Goal: Task Accomplishment & Management: Complete application form

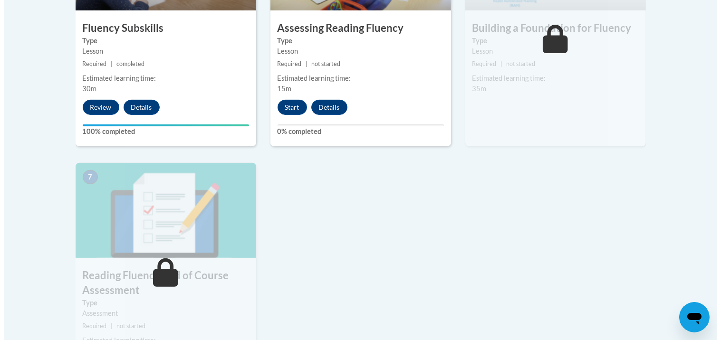
scroll to position [661, 0]
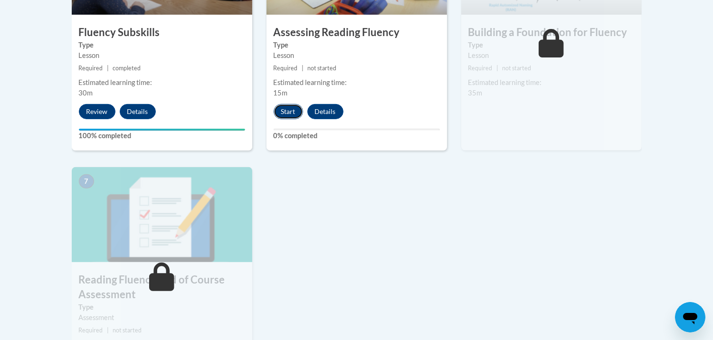
click at [295, 105] on button "Start" at bounding box center [288, 111] width 29 height 15
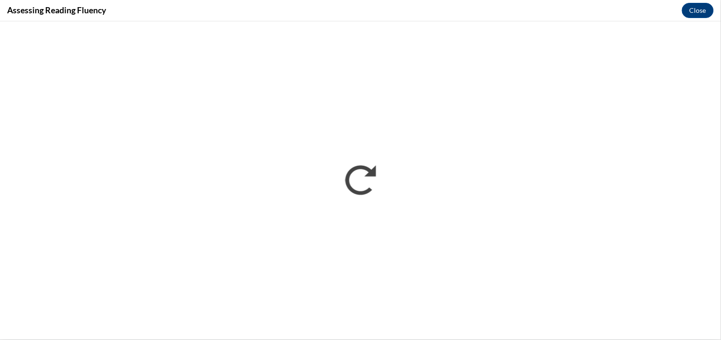
scroll to position [0, 0]
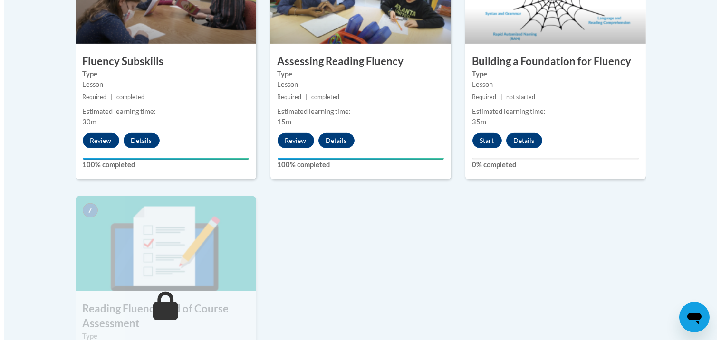
scroll to position [639, 0]
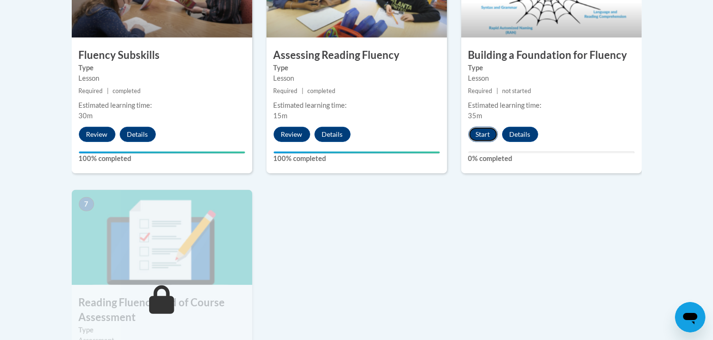
click at [489, 134] on button "Start" at bounding box center [482, 134] width 29 height 15
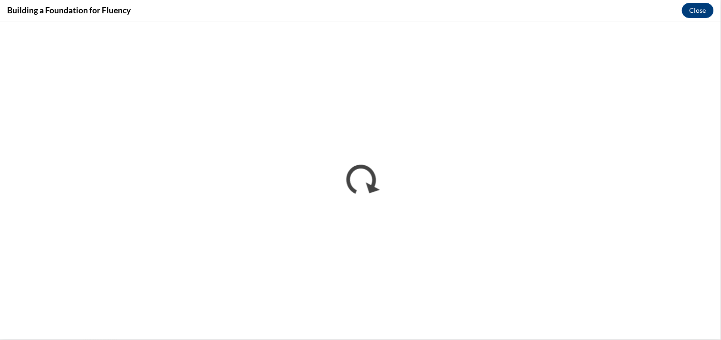
scroll to position [0, 0]
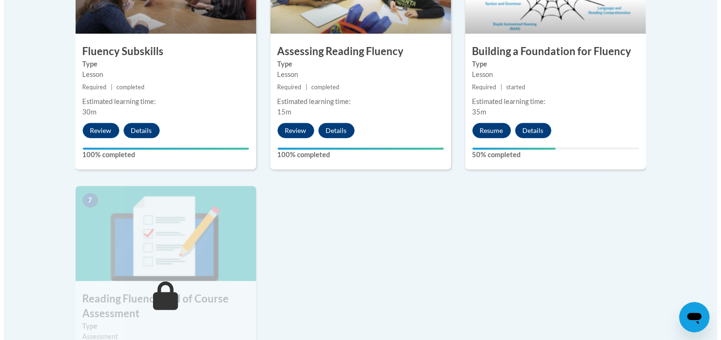
scroll to position [640, 0]
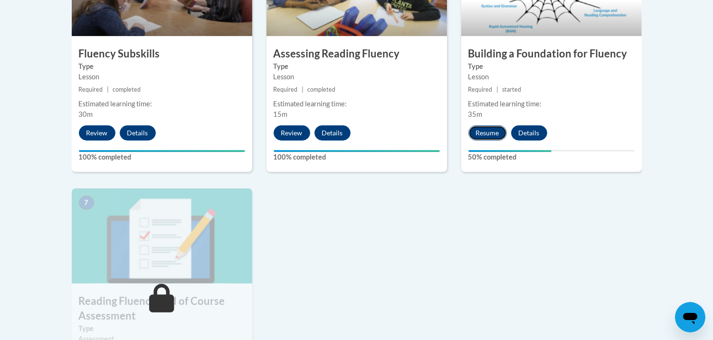
click at [491, 138] on button "Resume" at bounding box center [487, 132] width 38 height 15
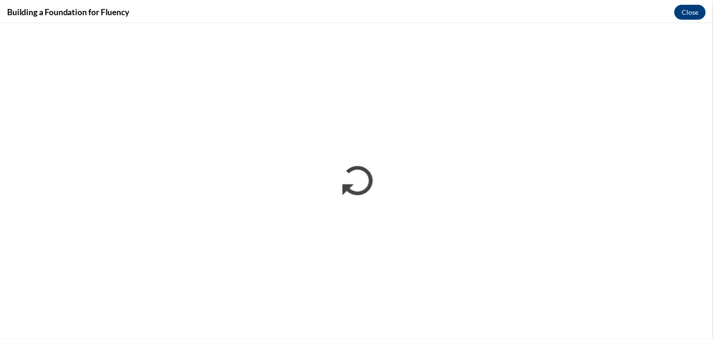
scroll to position [0, 0]
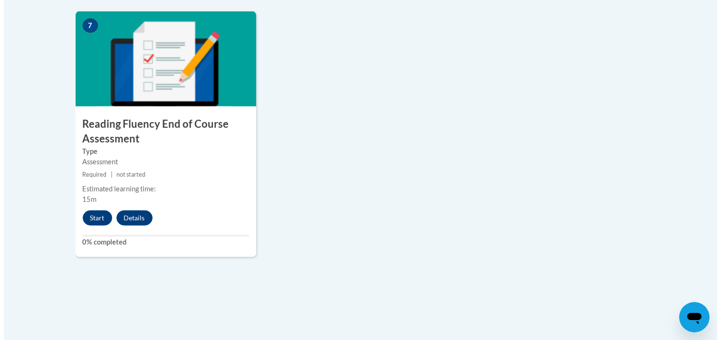
scroll to position [821, 0]
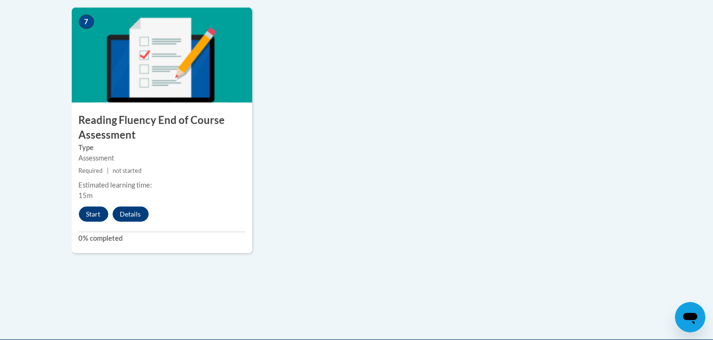
click at [94, 203] on div "7 Reading Fluency End of Course Assessment Type Assessment Required | not start…" at bounding box center [162, 131] width 181 height 246
click at [94, 217] on button "Start" at bounding box center [93, 214] width 29 height 15
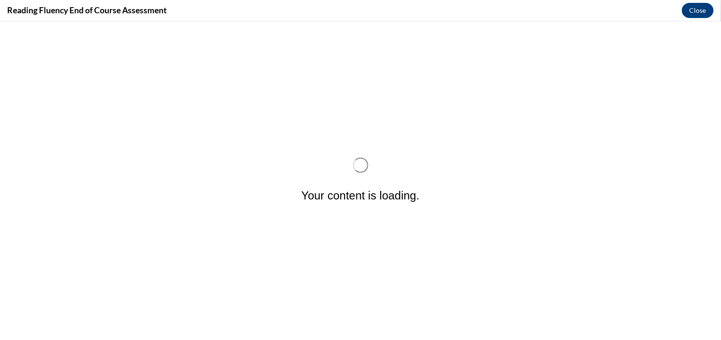
scroll to position [0, 0]
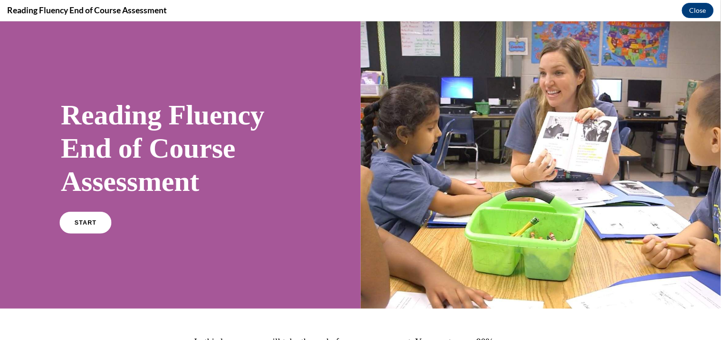
click at [92, 221] on span "START" at bounding box center [86, 222] width 22 height 7
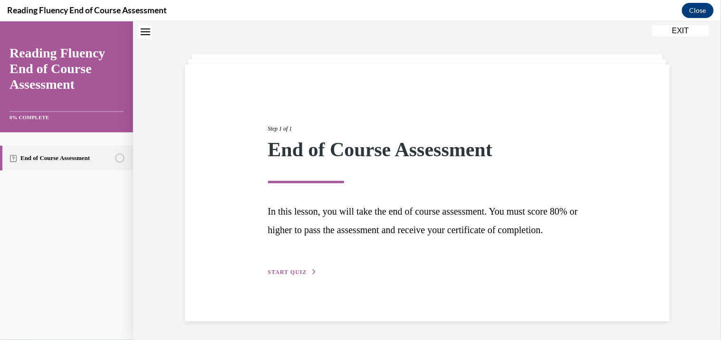
scroll to position [41, 0]
click at [286, 283] on div "Step 1 of 1 End of Course Assessment In this lesson, you will take the end of c…" at bounding box center [427, 192] width 485 height 257
click at [287, 276] on button "START QUIZ" at bounding box center [292, 271] width 49 height 9
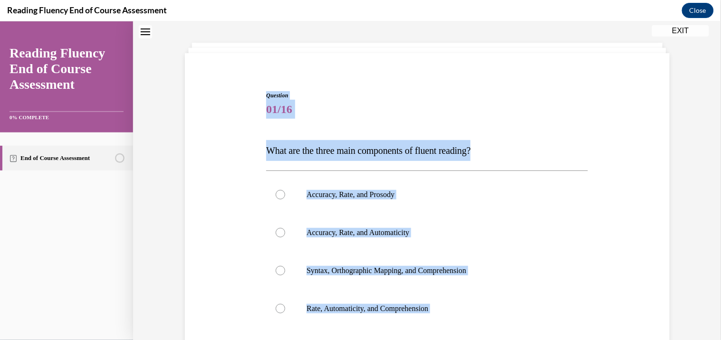
click at [618, 138] on div "Question 01/16 What are the three main components of fluent reading?  Accuracy,…" at bounding box center [426, 253] width 489 height 383
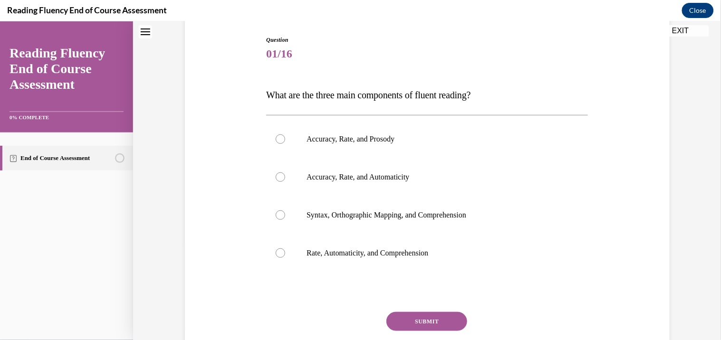
scroll to position [98, 0]
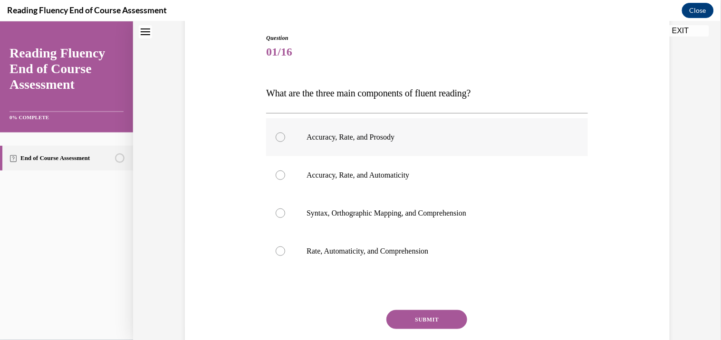
click at [397, 132] on p "Accuracy, Rate, and Prosody" at bounding box center [435, 137] width 258 height 10
click at [285, 132] on input "Accuracy, Rate, and Prosody" at bounding box center [281, 137] width 10 height 10
radio input "true"
click at [428, 321] on button "SUBMIT" at bounding box center [426, 319] width 81 height 19
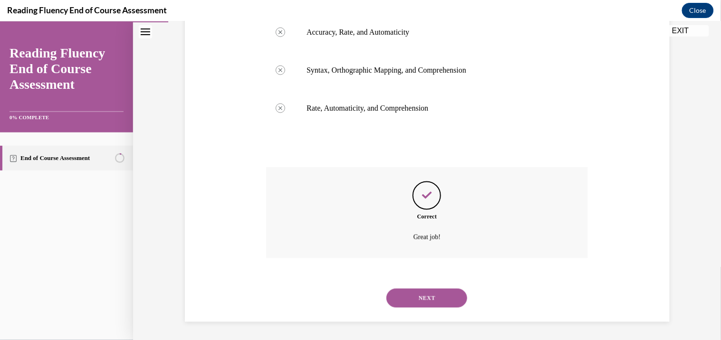
click at [443, 300] on button "NEXT" at bounding box center [426, 297] width 81 height 19
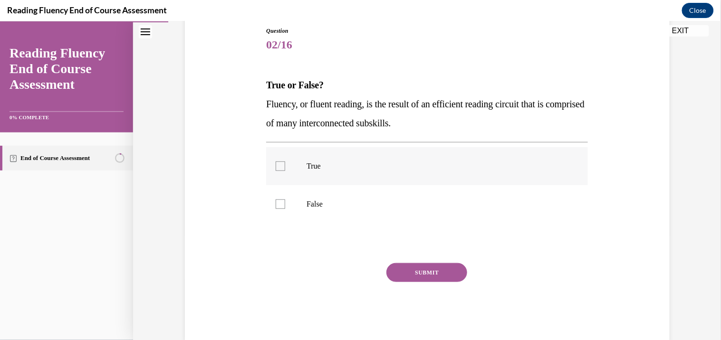
click at [386, 162] on p "True" at bounding box center [435, 166] width 258 height 10
click at [285, 162] on input "True" at bounding box center [281, 166] width 10 height 10
checkbox input "true"
click at [435, 263] on button "SUBMIT" at bounding box center [426, 272] width 81 height 19
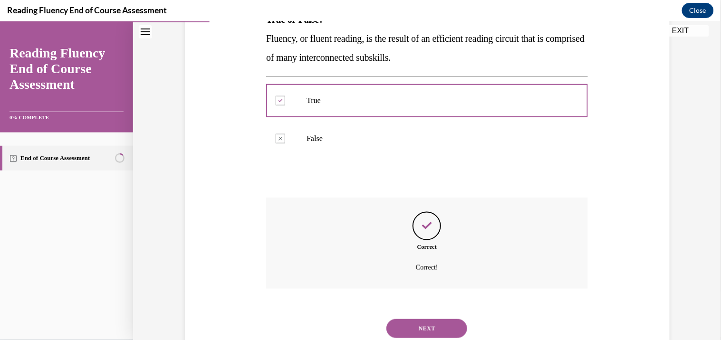
scroll to position [201, 0]
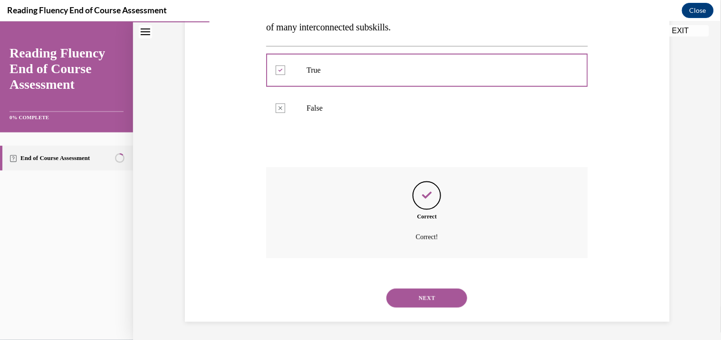
click at [421, 310] on div "NEXT" at bounding box center [427, 298] width 322 height 38
click at [422, 301] on button "NEXT" at bounding box center [426, 297] width 81 height 19
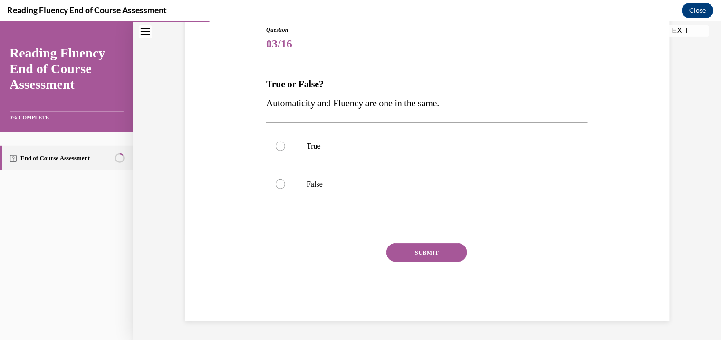
scroll to position [105, 0]
click at [348, 182] on p "False" at bounding box center [435, 185] width 258 height 10
click at [285, 182] on input "False" at bounding box center [281, 185] width 10 height 10
radio input "true"
click at [426, 248] on button "SUBMIT" at bounding box center [426, 253] width 81 height 19
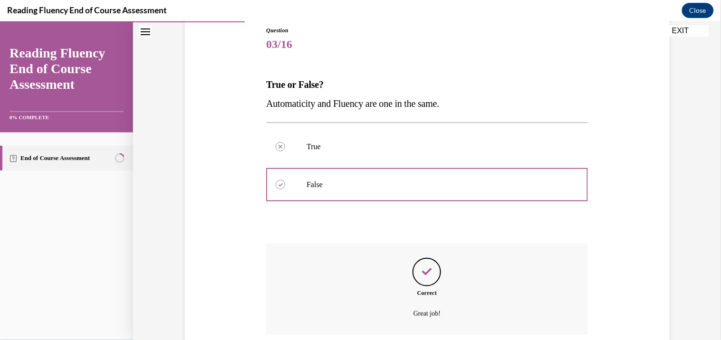
scroll to position [182, 0]
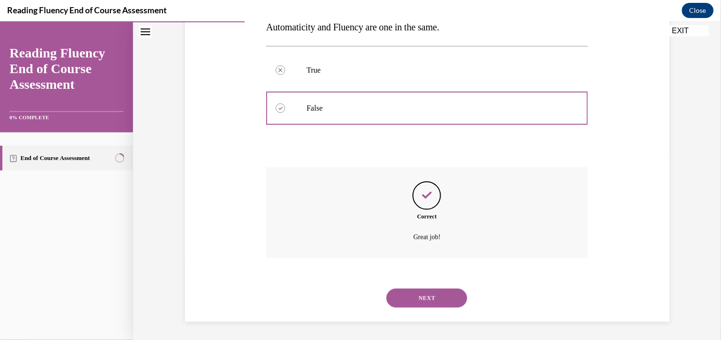
click at [441, 295] on button "NEXT" at bounding box center [426, 297] width 81 height 19
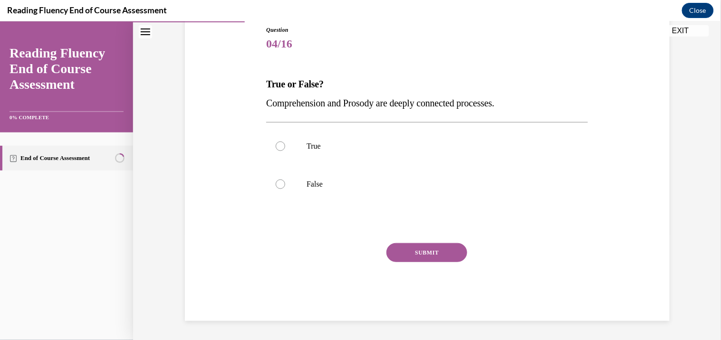
scroll to position [105, 0]
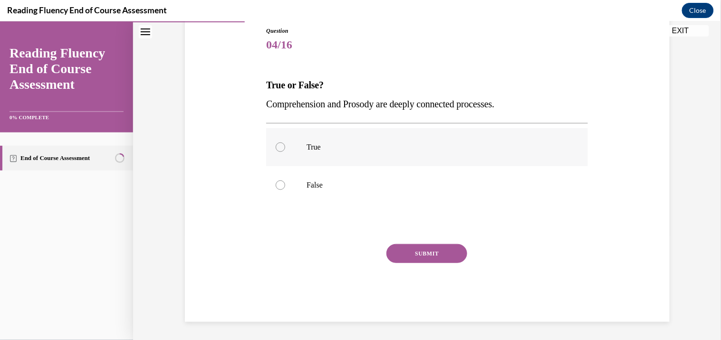
click at [390, 138] on label "True" at bounding box center [427, 147] width 322 height 38
click at [285, 142] on input "True" at bounding box center [281, 147] width 10 height 10
radio input "true"
click at [408, 262] on button "SUBMIT" at bounding box center [426, 253] width 81 height 19
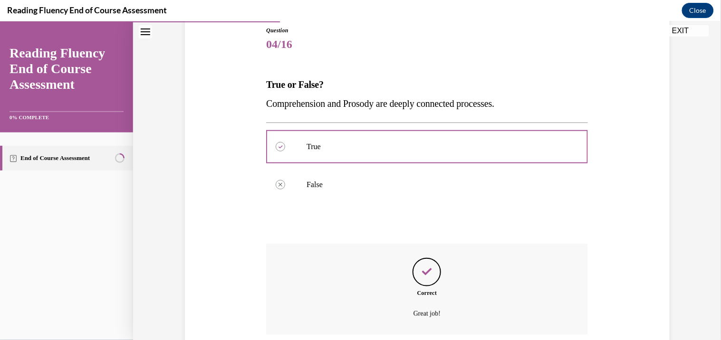
scroll to position [182, 0]
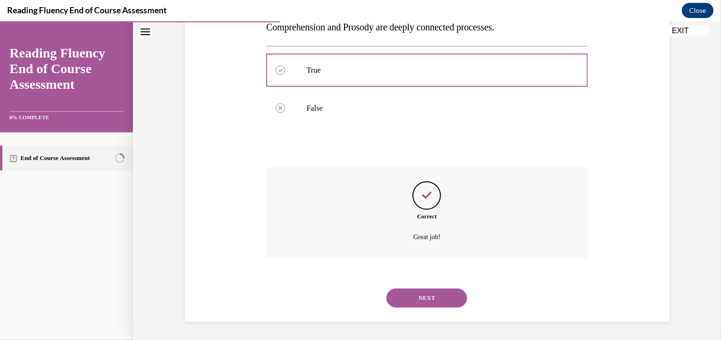
click at [420, 299] on button "NEXT" at bounding box center [426, 297] width 81 height 19
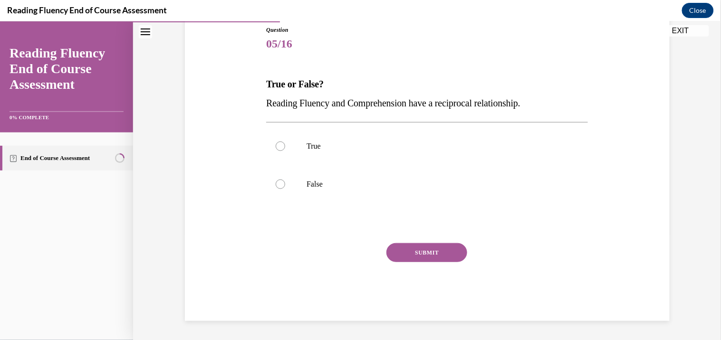
scroll to position [105, 0]
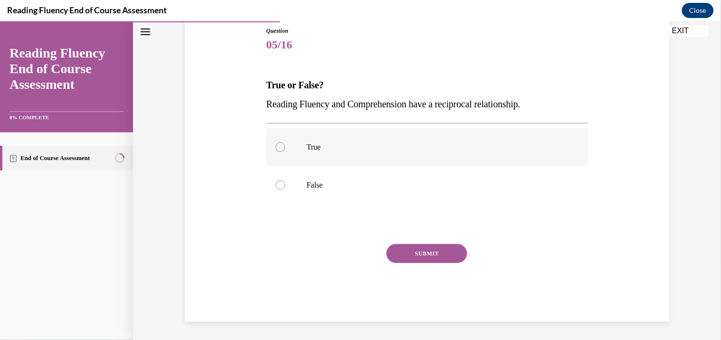
click at [453, 138] on label "True" at bounding box center [427, 147] width 322 height 38
click at [285, 142] on input "True" at bounding box center [281, 147] width 10 height 10
radio input "true"
click at [439, 249] on button "SUBMIT" at bounding box center [426, 253] width 81 height 19
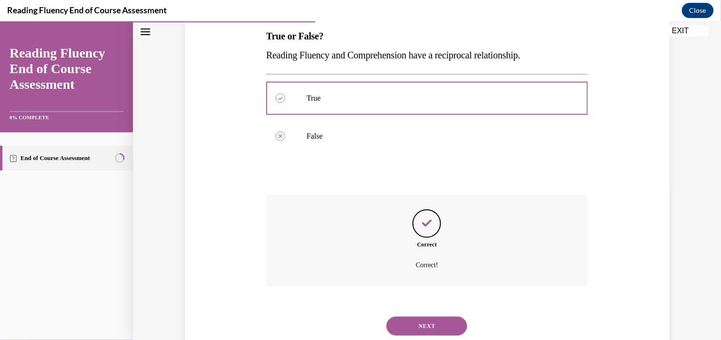
scroll to position [182, 0]
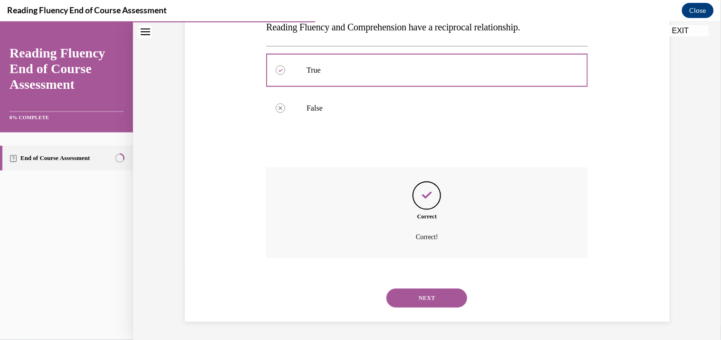
click at [436, 282] on div "NEXT" at bounding box center [427, 298] width 322 height 38
click at [430, 295] on button "NEXT" at bounding box center [426, 297] width 81 height 19
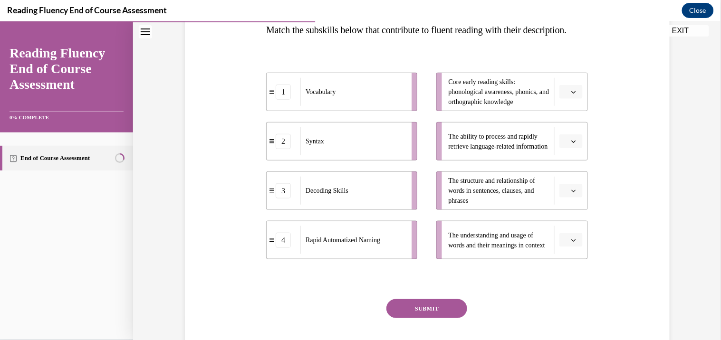
scroll to position [162, 0]
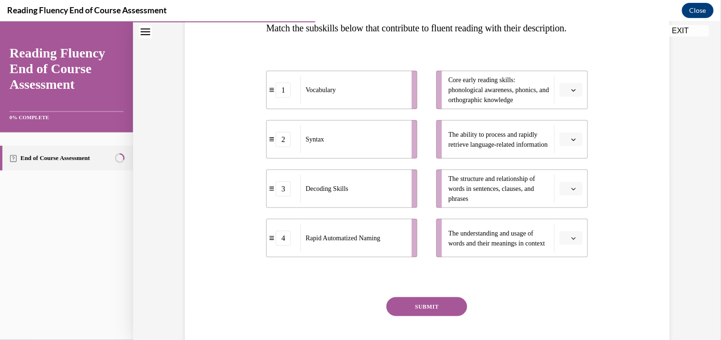
click at [569, 245] on button "button" at bounding box center [570, 238] width 23 height 14
click at [556, 178] on div "1" at bounding box center [566, 178] width 24 height 19
click at [577, 97] on button "button" at bounding box center [570, 90] width 23 height 14
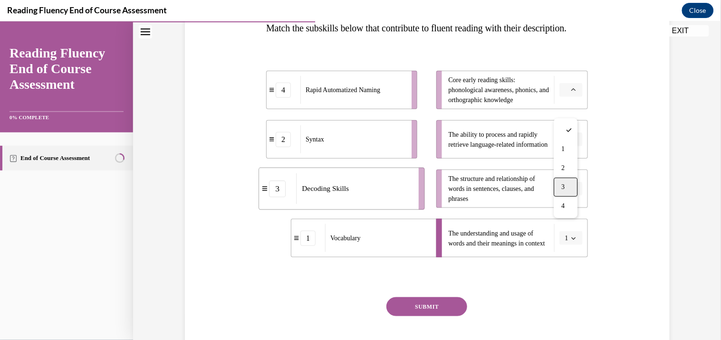
click at [567, 186] on div "3" at bounding box center [566, 186] width 24 height 19
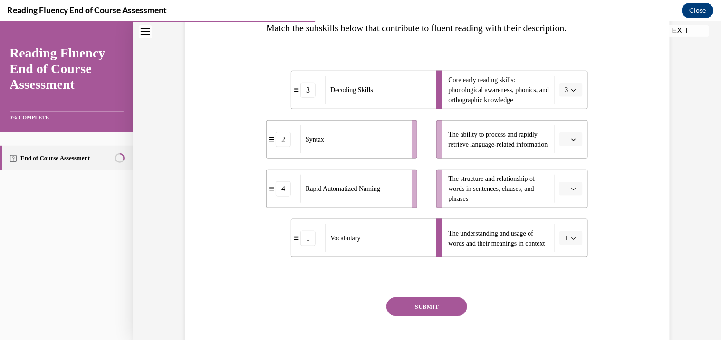
click at [572, 143] on span "button" at bounding box center [573, 139] width 7 height 7
click at [568, 254] on div "4" at bounding box center [566, 255] width 24 height 19
click at [570, 192] on span "button" at bounding box center [573, 188] width 7 height 7
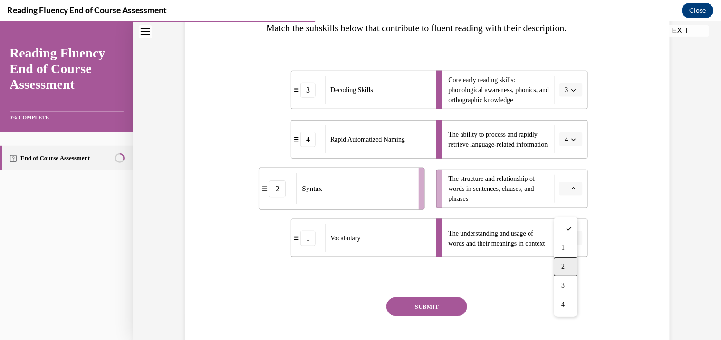
click at [567, 258] on div "2" at bounding box center [566, 266] width 24 height 19
click at [429, 316] on button "SUBMIT" at bounding box center [426, 306] width 81 height 19
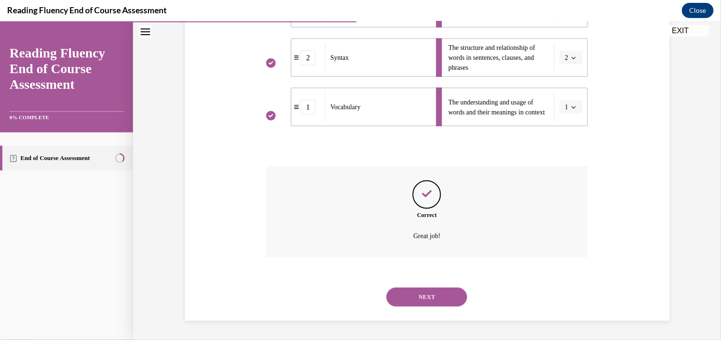
scroll to position [312, 0]
click at [432, 299] on button "NEXT" at bounding box center [426, 296] width 81 height 19
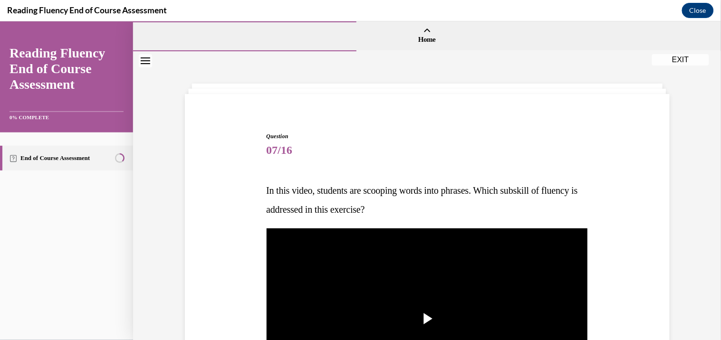
scroll to position [109, 0]
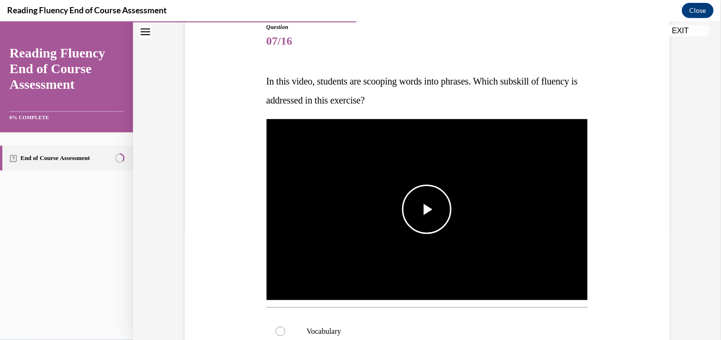
click at [499, 228] on img "Video player" at bounding box center [427, 209] width 322 height 181
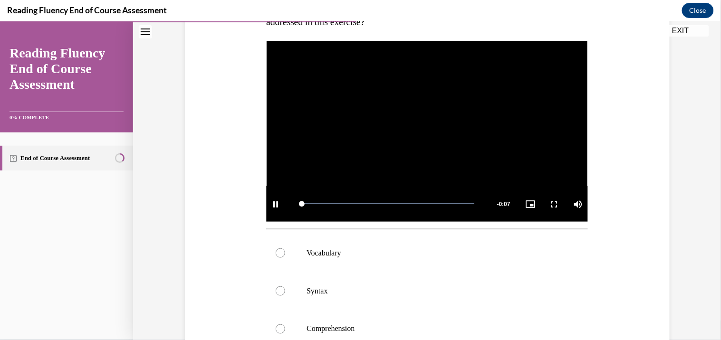
scroll to position [156, 0]
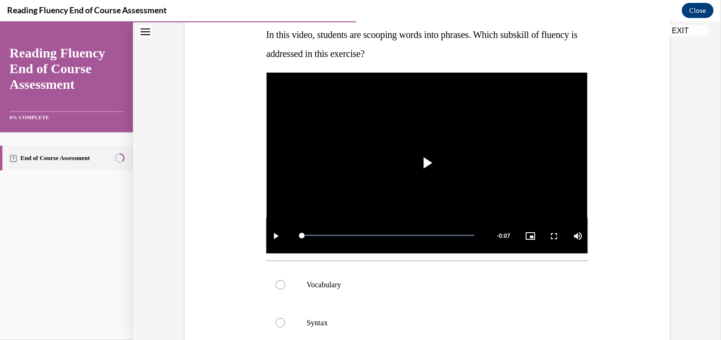
drag, startPoint x: 402, startPoint y: 236, endPoint x: 269, endPoint y: 262, distance: 135.1
click at [269, 262] on div "Question 07/16 In this video, students are scooping words into phrases. Which s…" at bounding box center [427, 256] width 322 height 560
click at [577, 235] on div "Mute 44%" at bounding box center [564, 236] width 48 height 36
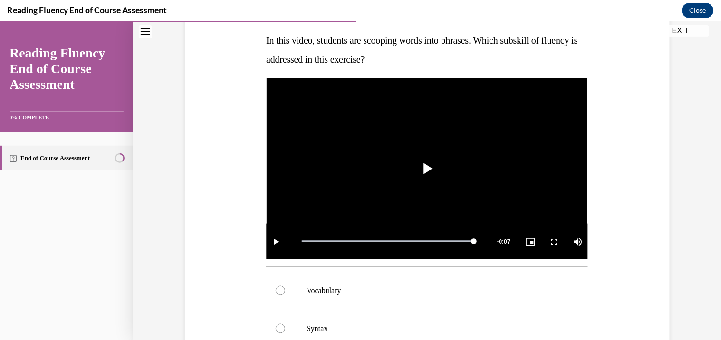
scroll to position [148, 0]
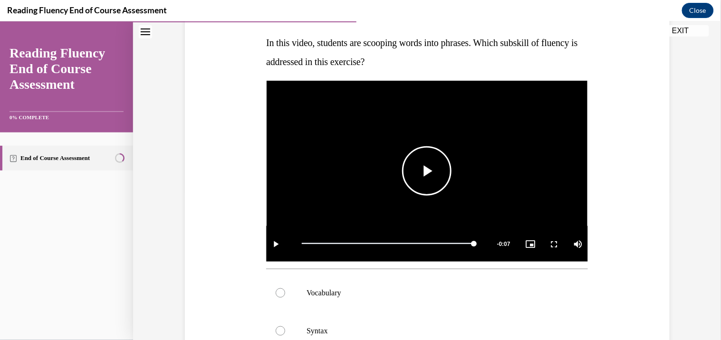
click at [427, 171] on span "Video player" at bounding box center [427, 171] width 0 height 0
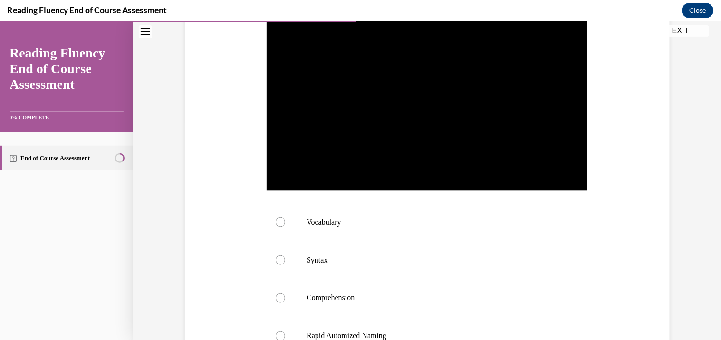
scroll to position [267, 0]
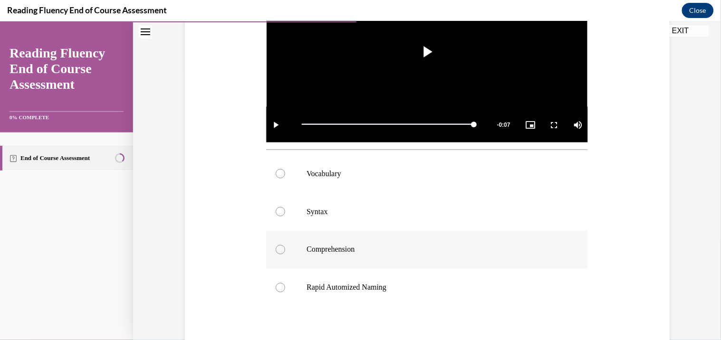
click at [313, 249] on p "Comprehension" at bounding box center [435, 250] width 258 height 10
click at [285, 249] on input "Comprehension" at bounding box center [281, 250] width 10 height 10
radio input "true"
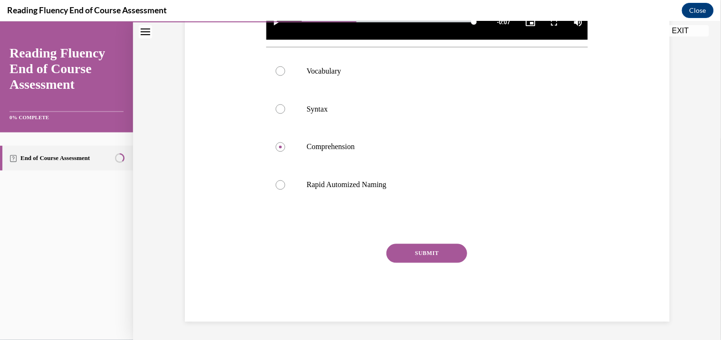
click at [414, 244] on button "SUBMIT" at bounding box center [426, 253] width 81 height 19
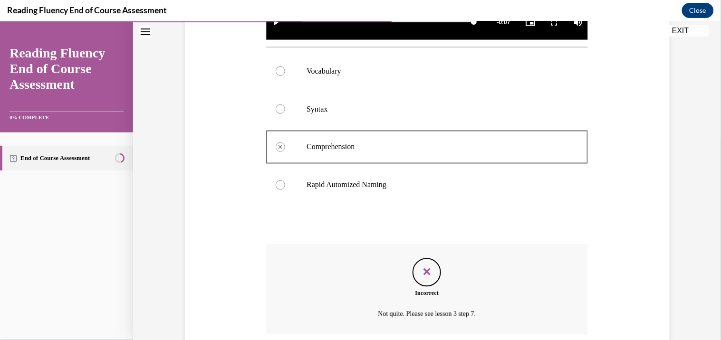
scroll to position [447, 0]
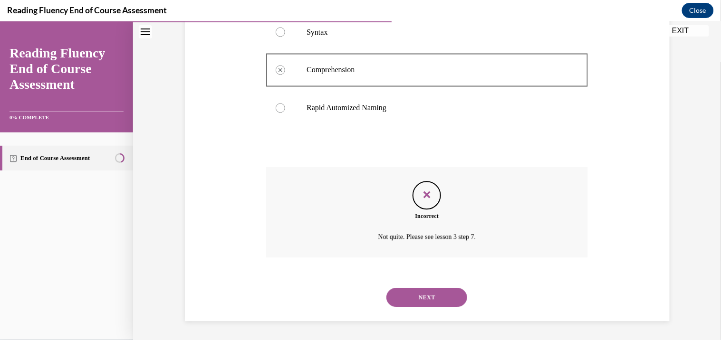
click at [429, 291] on button "NEXT" at bounding box center [426, 297] width 81 height 19
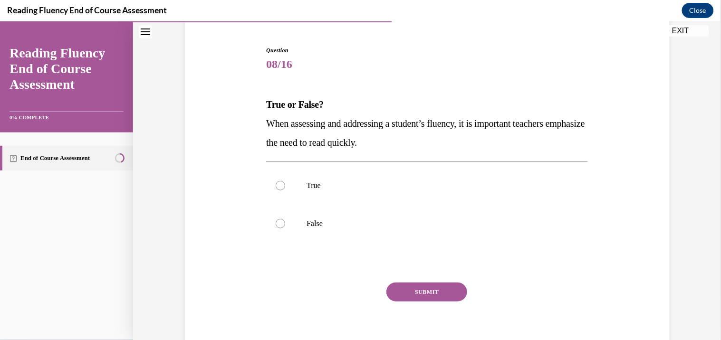
scroll to position [87, 0]
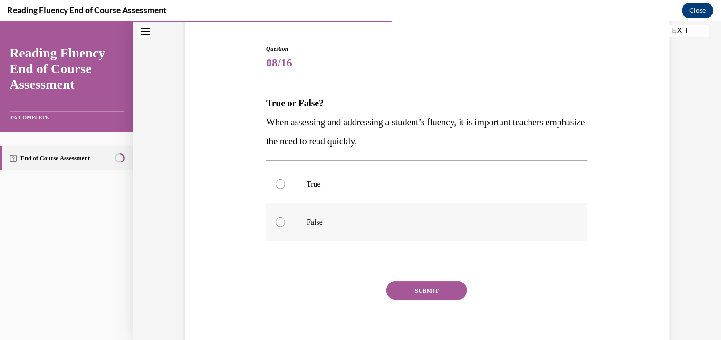
click at [400, 225] on p "False" at bounding box center [435, 222] width 258 height 10
click at [285, 225] on input "False" at bounding box center [281, 222] width 10 height 10
radio input "true"
click at [440, 289] on button "SUBMIT" at bounding box center [426, 290] width 81 height 19
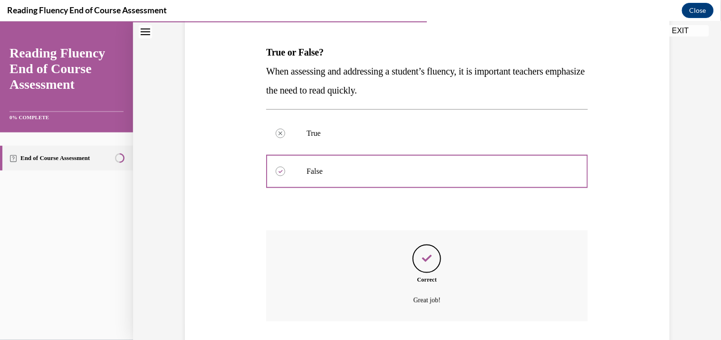
scroll to position [201, 0]
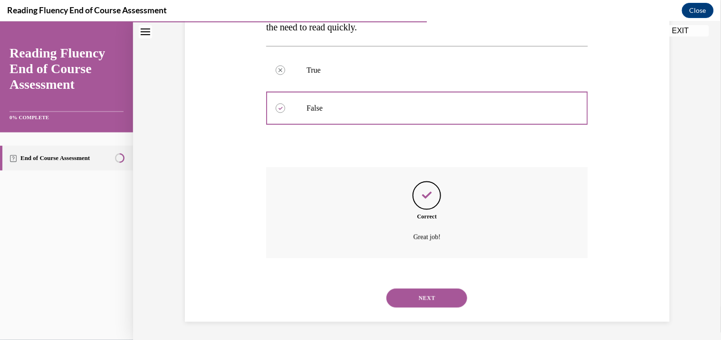
click at [443, 301] on button "NEXT" at bounding box center [426, 297] width 81 height 19
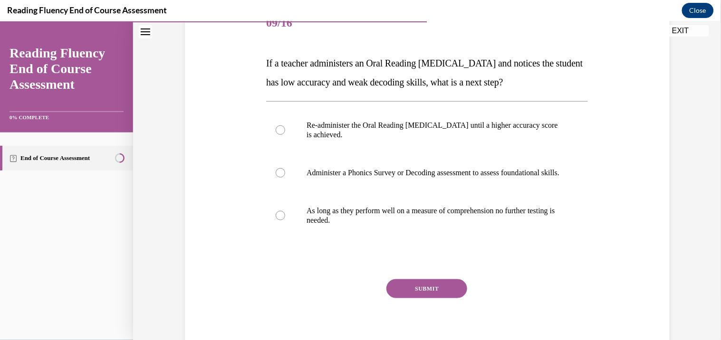
scroll to position [126, 0]
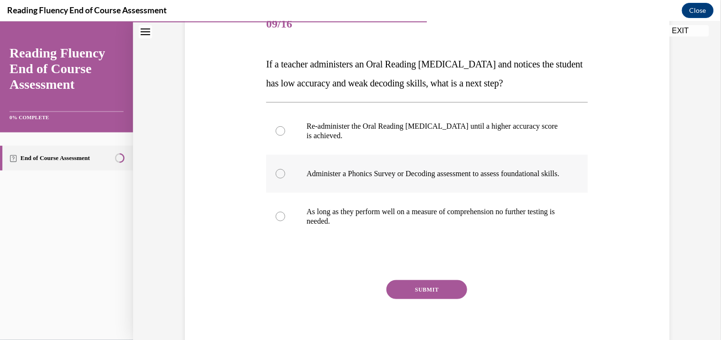
click at [478, 178] on p "Administer a Phonics Survey or Decoding assessment to assess foundational skill…" at bounding box center [435, 174] width 258 height 10
click at [285, 178] on input "Administer a Phonics Survey or Decoding assessment to assess foundational skill…" at bounding box center [281, 174] width 10 height 10
radio input "true"
click at [431, 297] on button "SUBMIT" at bounding box center [426, 289] width 81 height 19
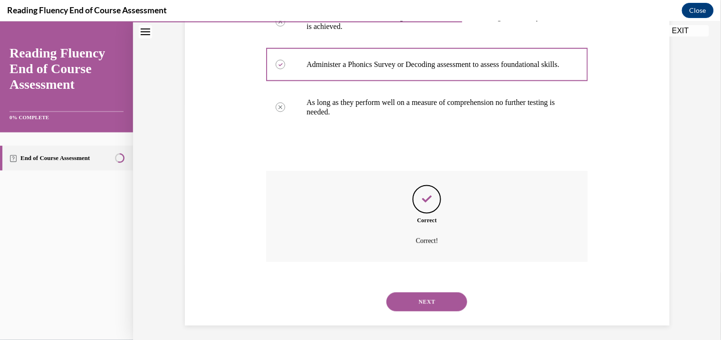
scroll to position [249, 0]
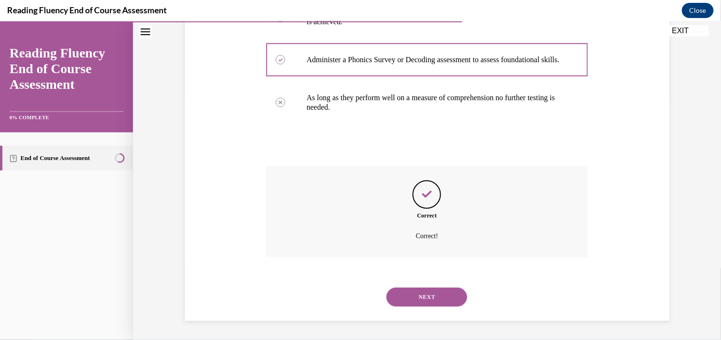
click at [430, 300] on button "NEXT" at bounding box center [426, 296] width 81 height 19
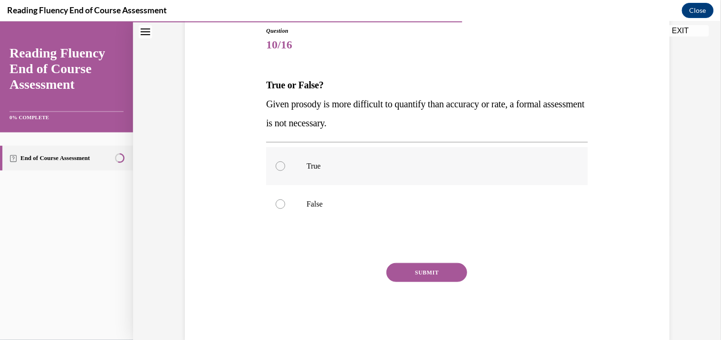
click at [346, 166] on p "True" at bounding box center [435, 166] width 258 height 10
click at [285, 166] on input "True" at bounding box center [281, 166] width 10 height 10
radio input "true"
click at [429, 267] on button "SUBMIT" at bounding box center [426, 272] width 81 height 19
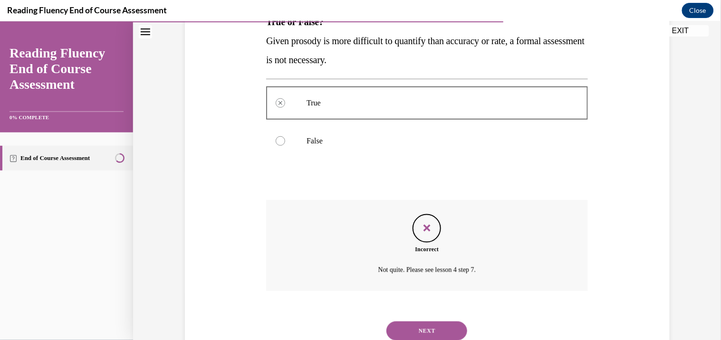
scroll to position [201, 0]
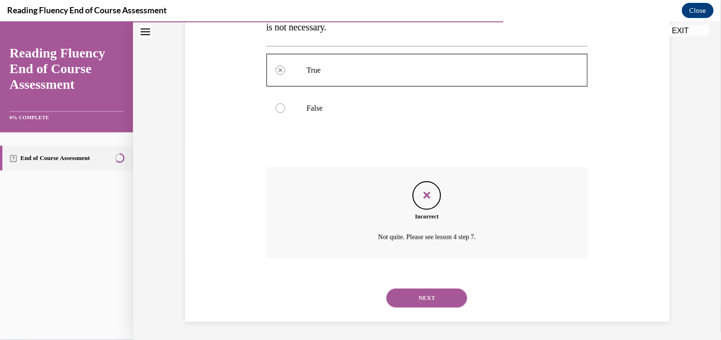
click at [424, 293] on button "NEXT" at bounding box center [426, 297] width 81 height 19
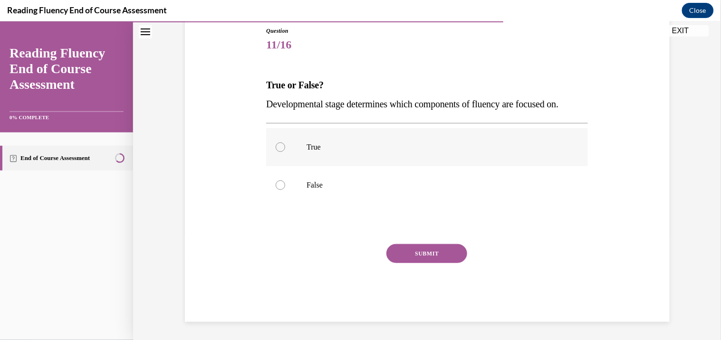
click at [353, 164] on label "True" at bounding box center [427, 147] width 322 height 38
click at [285, 152] on input "True" at bounding box center [281, 147] width 10 height 10
radio input "true"
click at [424, 245] on button "SUBMIT" at bounding box center [426, 253] width 81 height 19
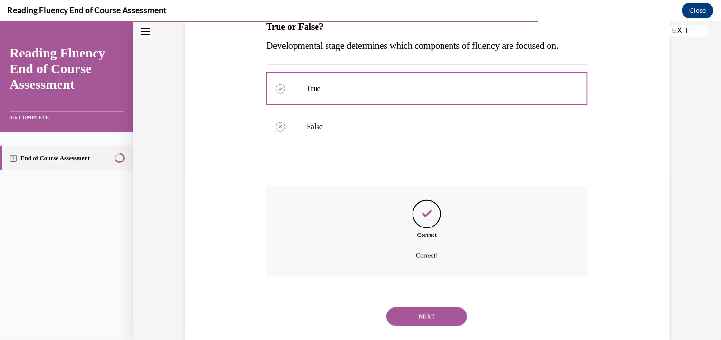
scroll to position [182, 0]
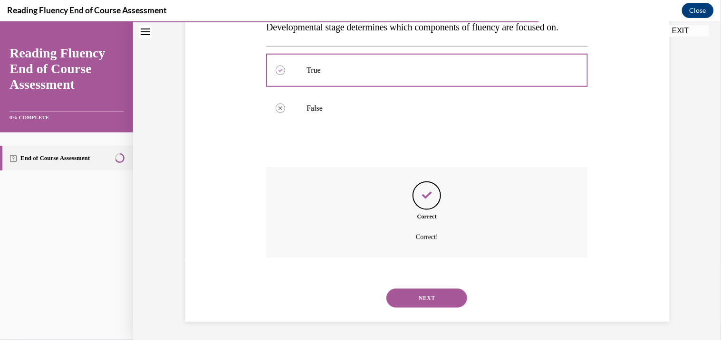
click at [417, 290] on button "NEXT" at bounding box center [426, 297] width 81 height 19
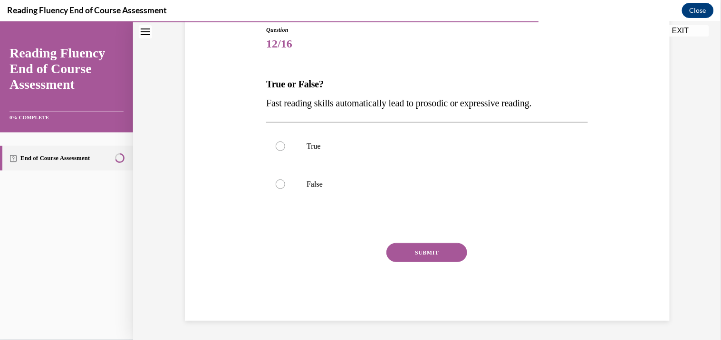
scroll to position [105, 0]
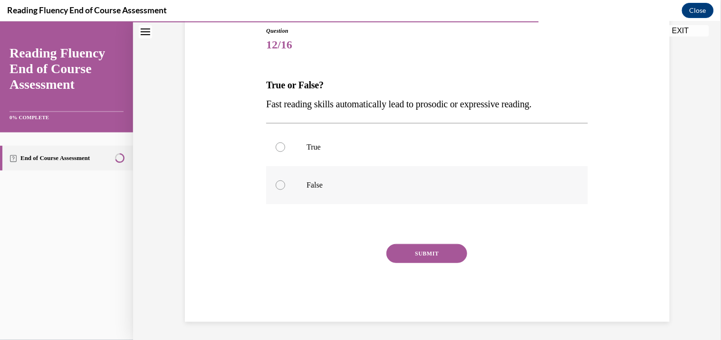
click at [352, 179] on label "False" at bounding box center [427, 185] width 322 height 38
click at [285, 180] on input "False" at bounding box center [281, 185] width 10 height 10
radio input "true"
click at [447, 248] on button "SUBMIT" at bounding box center [426, 253] width 81 height 19
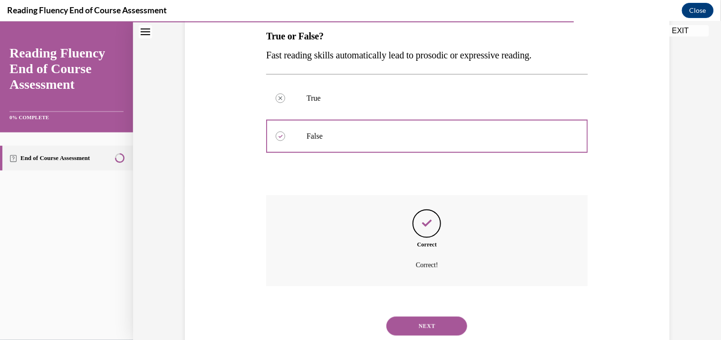
scroll to position [182, 0]
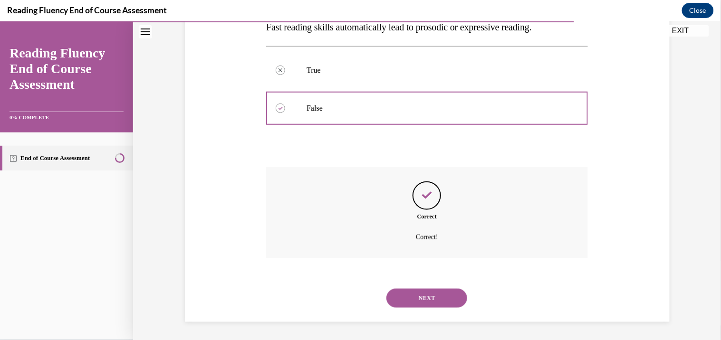
click at [429, 288] on button "NEXT" at bounding box center [426, 297] width 81 height 19
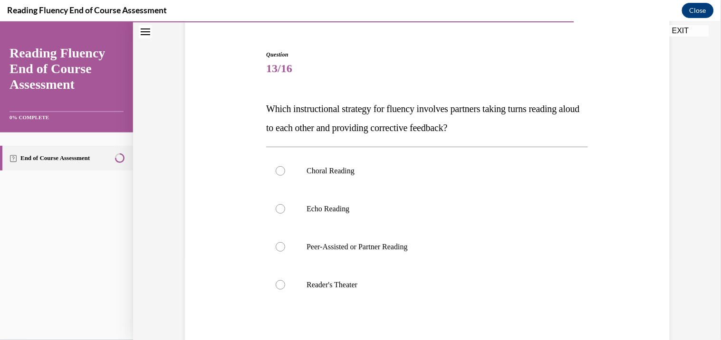
scroll to position [84, 0]
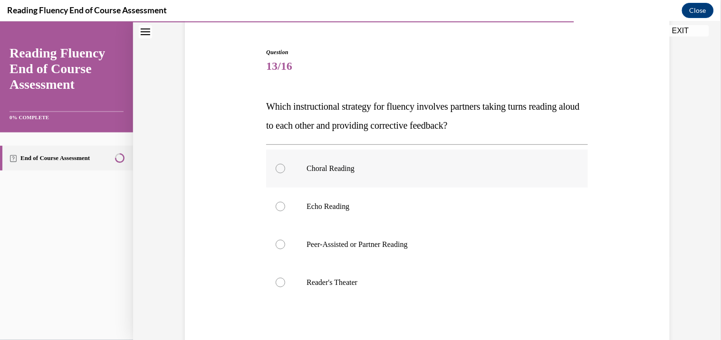
click at [387, 171] on p "Choral Reading" at bounding box center [435, 168] width 258 height 10
click at [285, 171] on input "Choral Reading" at bounding box center [281, 168] width 10 height 10
radio input "true"
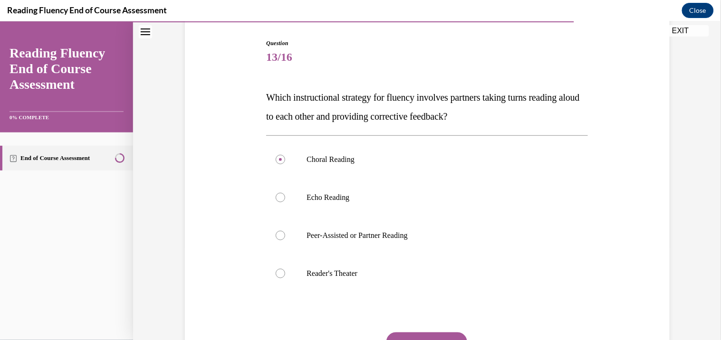
scroll to position [102, 0]
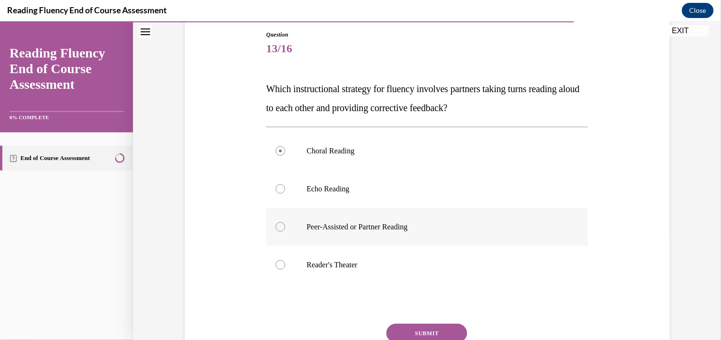
click at [454, 220] on label "Peer-Assisted or Partner Reading" at bounding box center [427, 227] width 322 height 38
click at [285, 222] on input "Peer-Assisted or Partner Reading" at bounding box center [281, 227] width 10 height 10
radio input "true"
click at [427, 327] on button "SUBMIT" at bounding box center [426, 333] width 81 height 19
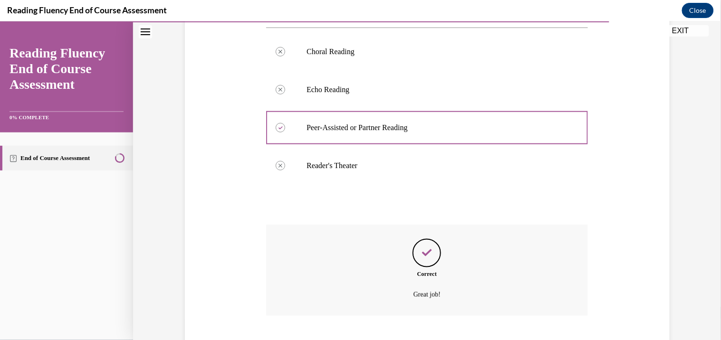
scroll to position [258, 0]
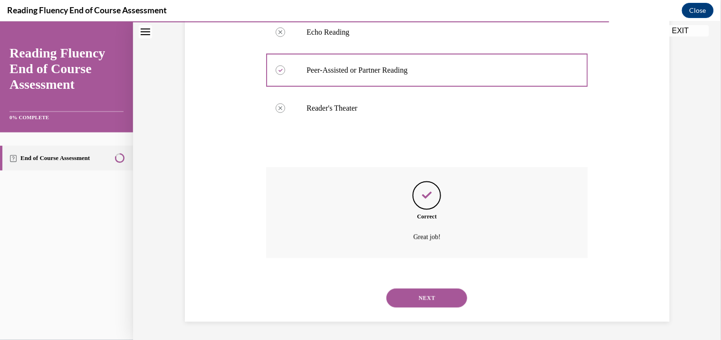
click at [450, 305] on button "NEXT" at bounding box center [426, 297] width 81 height 19
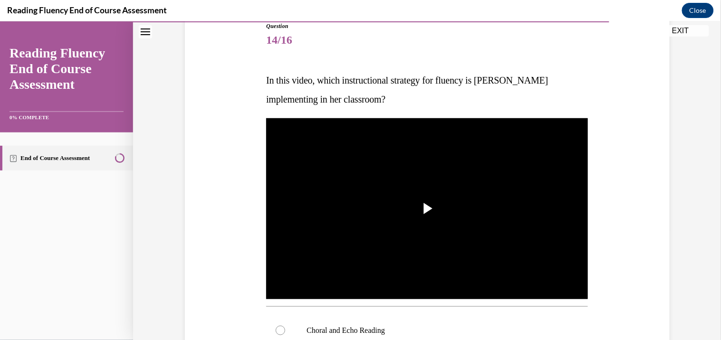
scroll to position [114, 0]
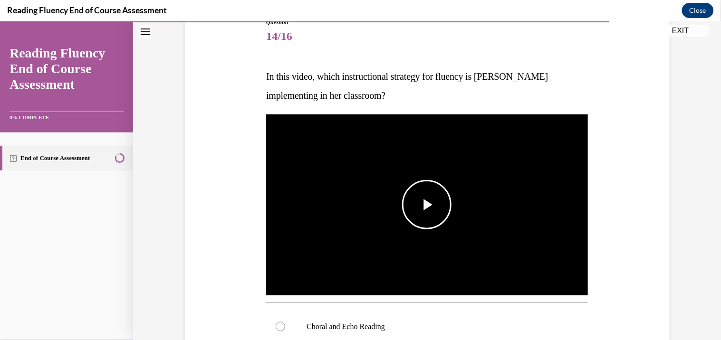
click at [501, 187] on img "Video player" at bounding box center [427, 204] width 322 height 181
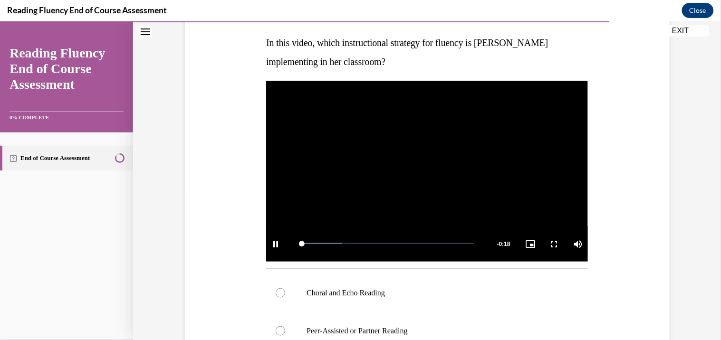
scroll to position [162, 0]
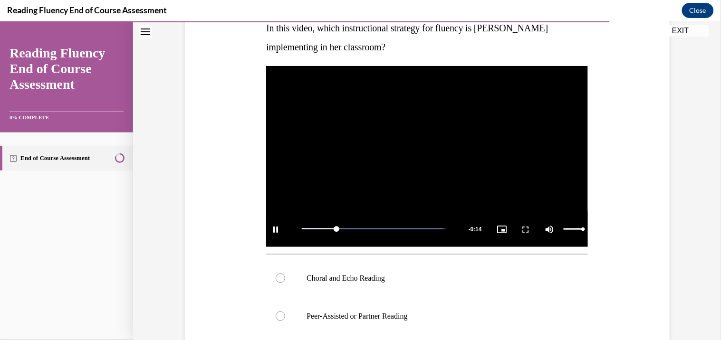
click at [574, 227] on div "Mute 90%" at bounding box center [564, 229] width 48 height 36
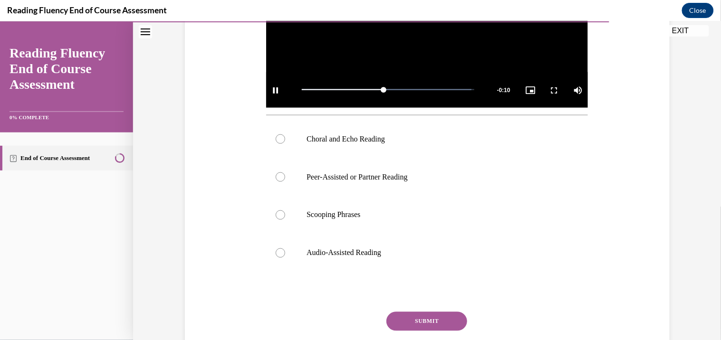
scroll to position [290, 0]
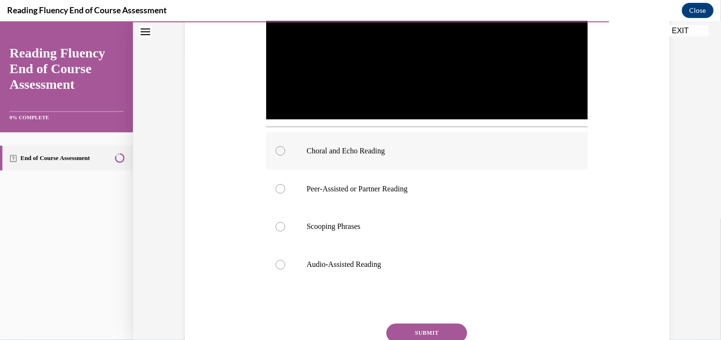
click at [380, 142] on label "Choral and Echo Reading" at bounding box center [427, 151] width 322 height 38
click at [285, 146] on input "Choral and Echo Reading" at bounding box center [281, 151] width 10 height 10
radio input "true"
click at [419, 324] on button "SUBMIT" at bounding box center [426, 333] width 81 height 19
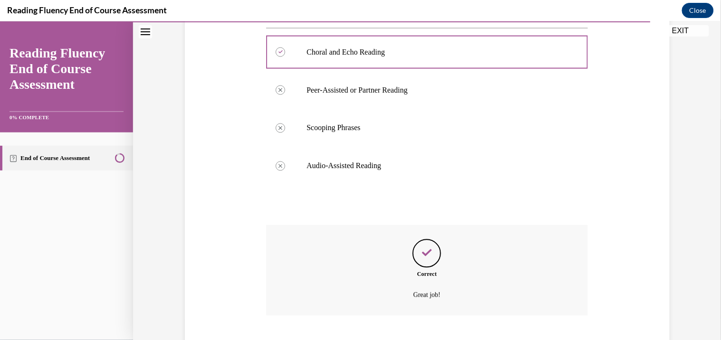
scroll to position [447, 0]
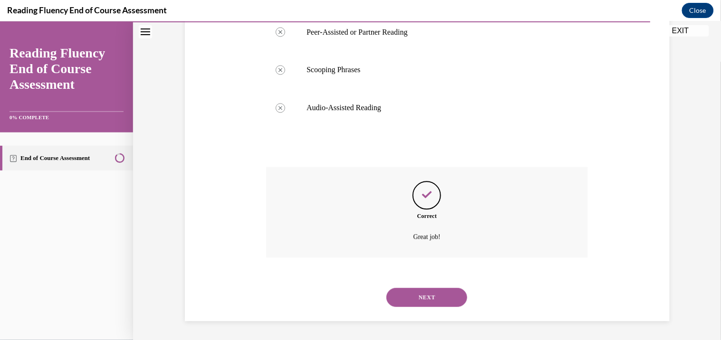
click at [421, 311] on div "NEXT" at bounding box center [427, 297] width 322 height 38
click at [421, 303] on button "NEXT" at bounding box center [426, 297] width 81 height 19
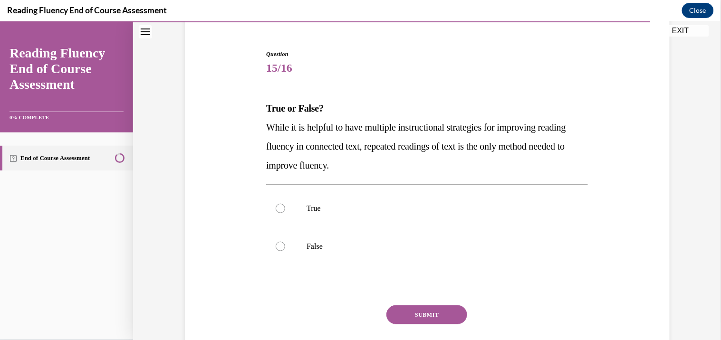
scroll to position [83, 0]
click at [352, 209] on p "True" at bounding box center [435, 208] width 258 height 10
click at [285, 209] on input "True" at bounding box center [281, 208] width 10 height 10
radio input "true"
click at [434, 308] on button "SUBMIT" at bounding box center [426, 314] width 81 height 19
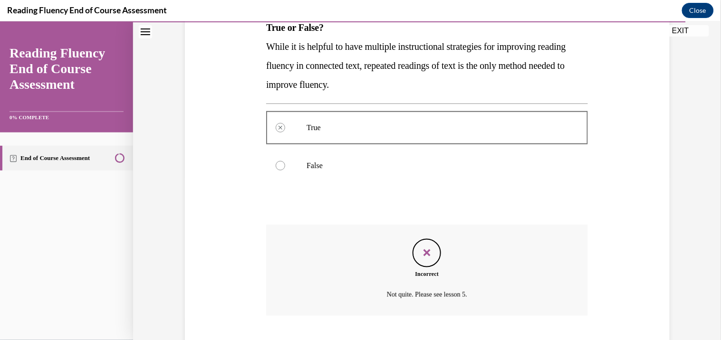
scroll to position [220, 0]
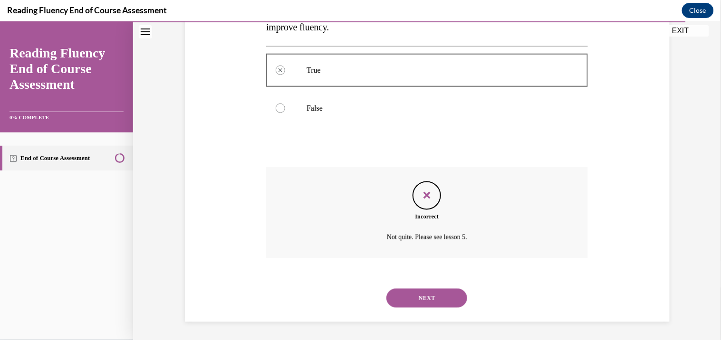
click at [440, 293] on button "NEXT" at bounding box center [426, 297] width 81 height 19
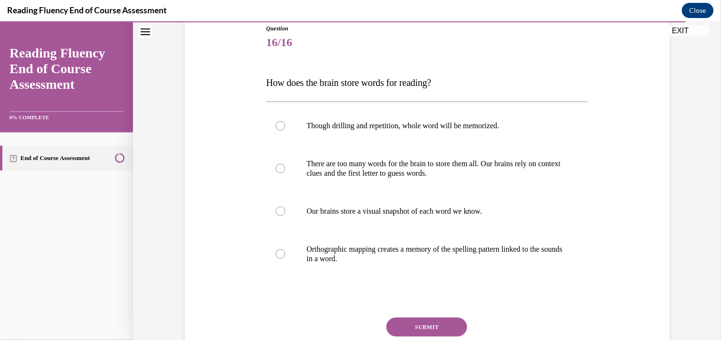
scroll to position [109, 0]
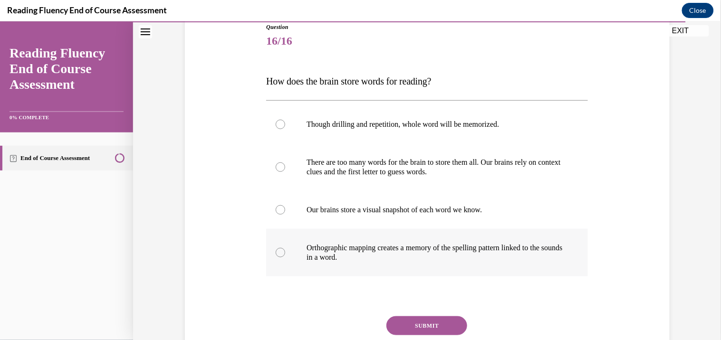
click at [478, 248] on p "Orthographic mapping creates a memory of the spelling pattern linked to the sou…" at bounding box center [435, 252] width 258 height 19
click at [285, 248] on input "Orthographic mapping creates a memory of the spelling pattern linked to the sou…" at bounding box center [281, 253] width 10 height 10
radio input "true"
click at [453, 325] on button "SUBMIT" at bounding box center [426, 325] width 81 height 19
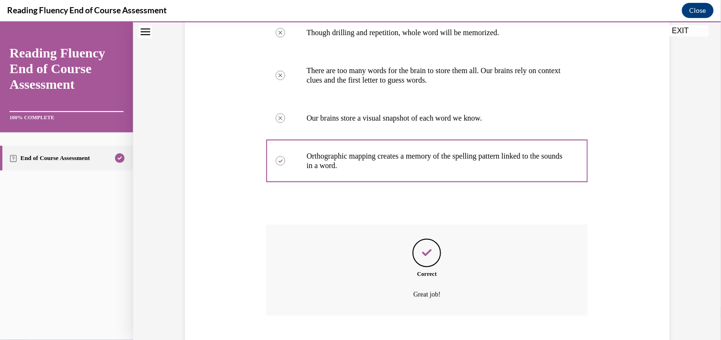
scroll to position [258, 0]
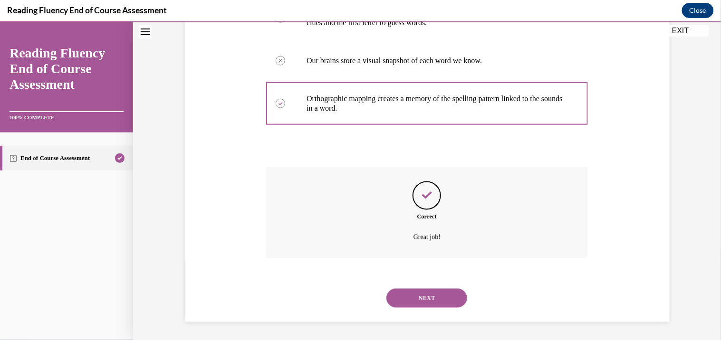
click at [450, 296] on button "NEXT" at bounding box center [426, 297] width 81 height 19
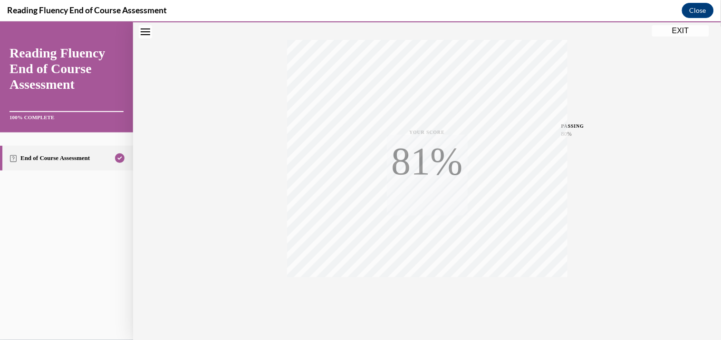
scroll to position [168, 0]
click at [679, 35] on button "EXIT" at bounding box center [680, 30] width 57 height 11
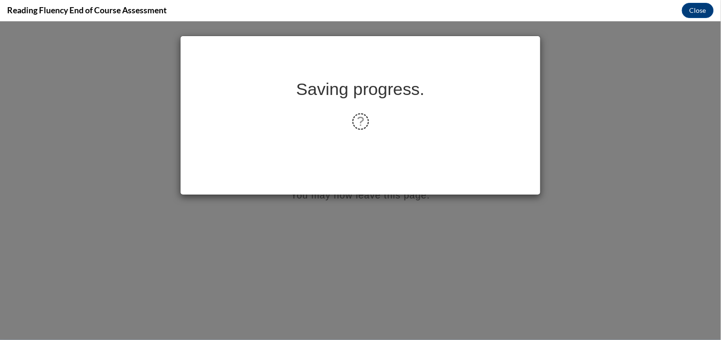
scroll to position [0, 0]
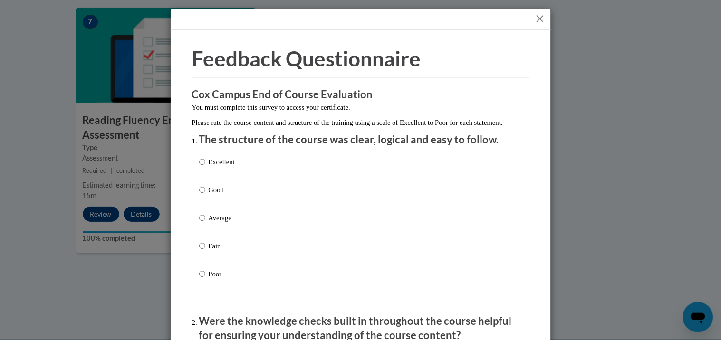
click at [220, 167] on p "Excellent" at bounding box center [222, 162] width 26 height 10
click at [205, 167] on input "Excellent" at bounding box center [202, 162] width 6 height 10
radio input "true"
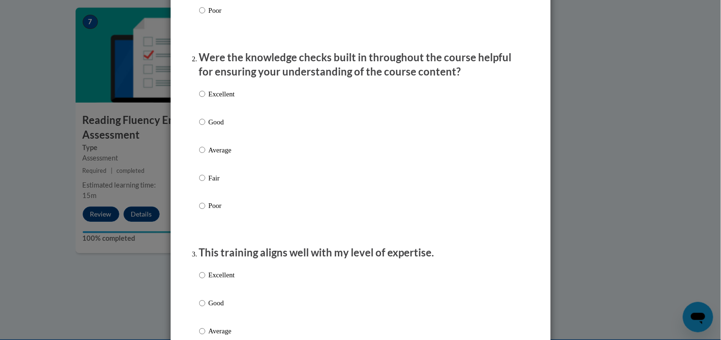
scroll to position [260, 0]
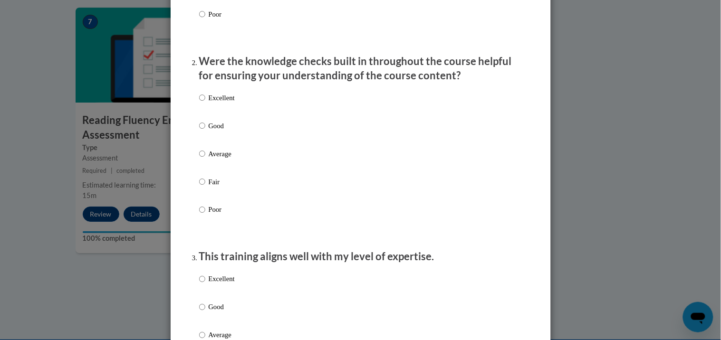
click at [222, 103] on p "Excellent" at bounding box center [222, 98] width 26 height 10
click at [205, 103] on input "Excellent" at bounding box center [202, 98] width 6 height 10
radio input "true"
click at [227, 285] on p "Excellent" at bounding box center [222, 279] width 26 height 10
click at [205, 285] on input "Excellent" at bounding box center [202, 279] width 6 height 10
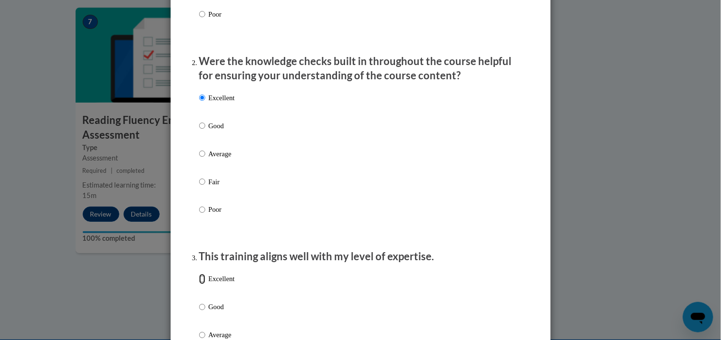
radio input "true"
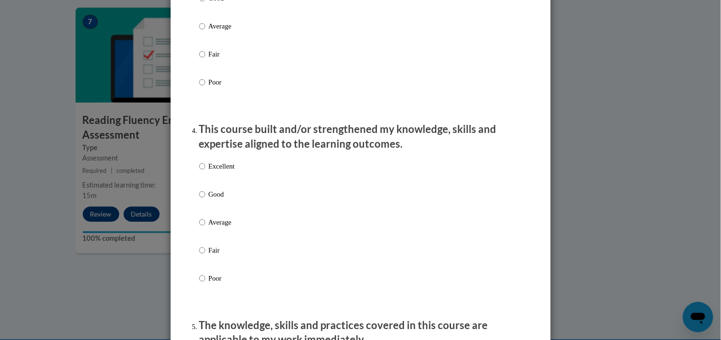
scroll to position [576, 0]
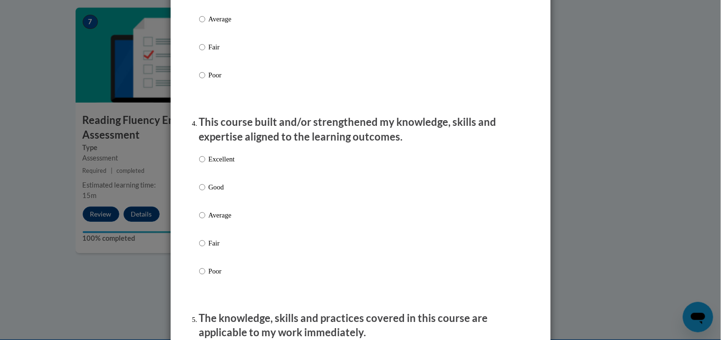
click at [218, 163] on div "Excellent Good Average Fair Poor" at bounding box center [217, 222] width 36 height 147
click at [211, 164] on p "Excellent" at bounding box center [222, 159] width 26 height 10
click at [205, 164] on input "Excellent" at bounding box center [202, 159] width 6 height 10
radio input "true"
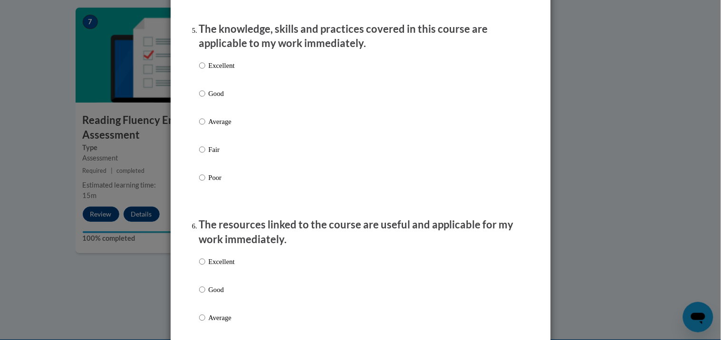
scroll to position [879, 0]
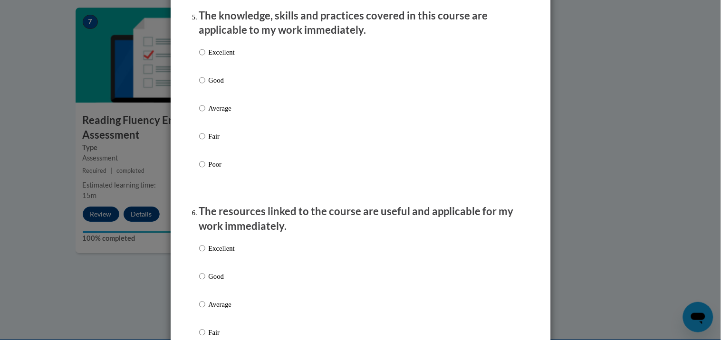
click at [217, 57] on p "Excellent" at bounding box center [222, 52] width 26 height 10
click at [205, 57] on input "Excellent" at bounding box center [202, 52] width 6 height 10
radio input "true"
click at [217, 250] on div "Excellent Good Average Fair Poor" at bounding box center [217, 312] width 36 height 147
click at [209, 254] on p "Excellent" at bounding box center [222, 248] width 26 height 10
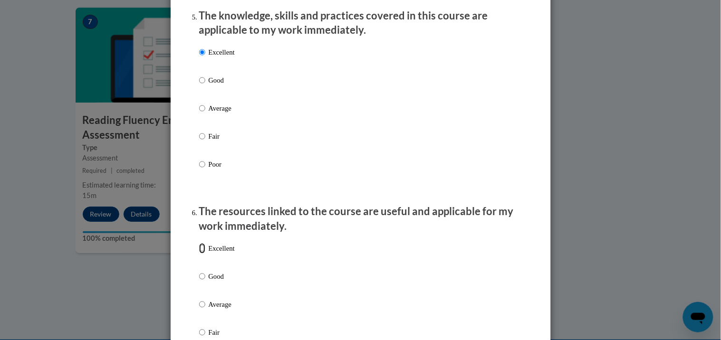
click at [205, 254] on input "Excellent" at bounding box center [202, 248] width 6 height 10
radio input "true"
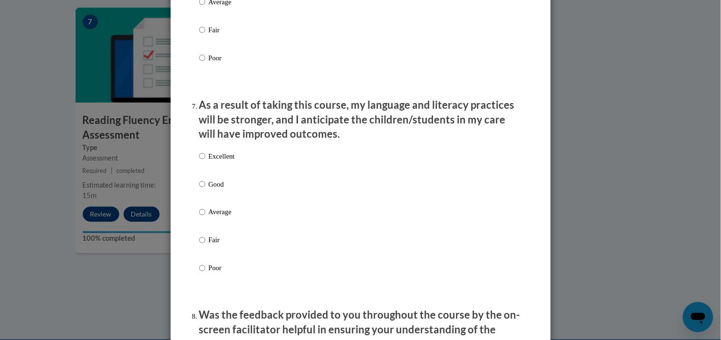
scroll to position [1260, 0]
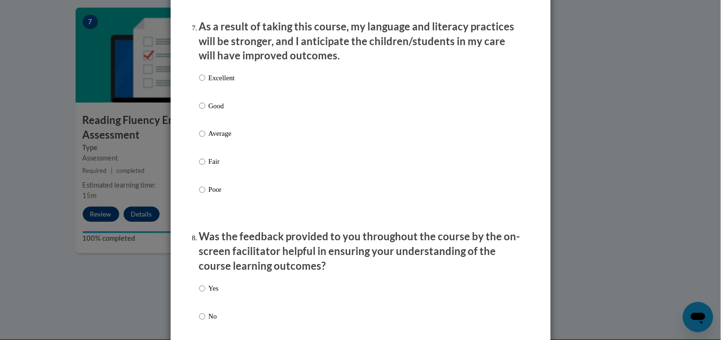
click at [217, 83] on p "Excellent" at bounding box center [222, 78] width 26 height 10
click at [205, 83] on input "Excellent" at bounding box center [202, 78] width 6 height 10
radio input "true"
click at [199, 294] on input "Yes" at bounding box center [202, 289] width 6 height 10
radio input "true"
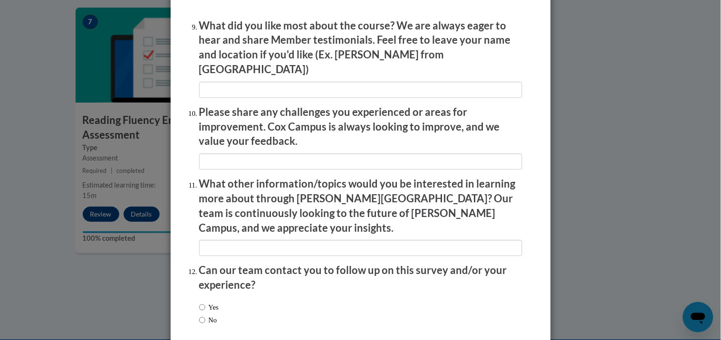
scroll to position [1641, 0]
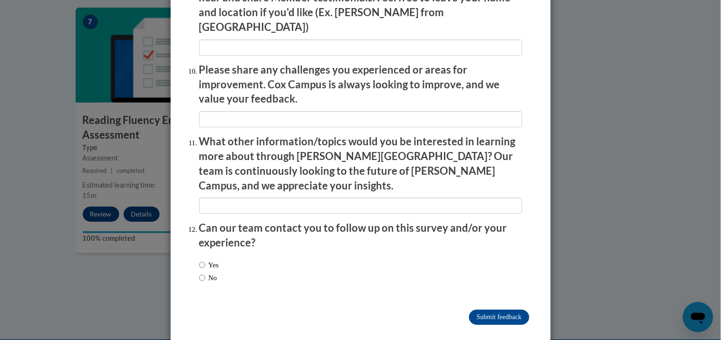
click at [202, 273] on label "No" at bounding box center [208, 278] width 18 height 10
click at [202, 273] on input "No" at bounding box center [202, 278] width 6 height 10
radio input "true"
click at [484, 310] on input "Submit feedback" at bounding box center [499, 317] width 60 height 15
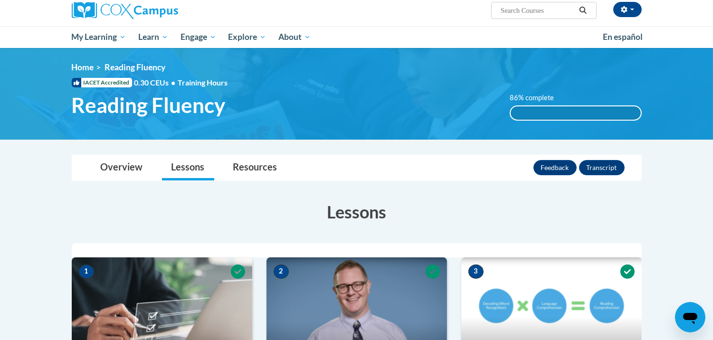
scroll to position [48, 0]
